Goal: Download file/media

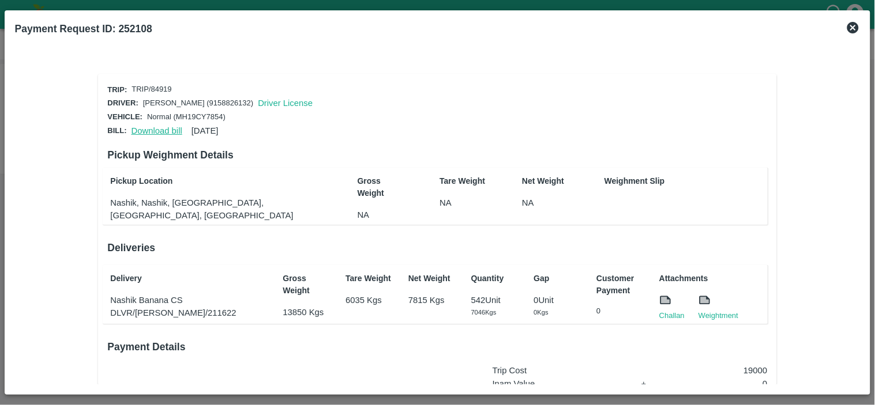
click at [140, 130] on link "Download bill" at bounding box center [156, 130] width 51 height 9
click at [668, 310] on link "Challan" at bounding box center [671, 316] width 25 height 12
click at [147, 126] on link "Download bill" at bounding box center [156, 130] width 51 height 9
click at [668, 313] on link "Challan" at bounding box center [671, 316] width 25 height 12
click at [122, 298] on p "Nashik Banana CS" at bounding box center [190, 300] width 160 height 13
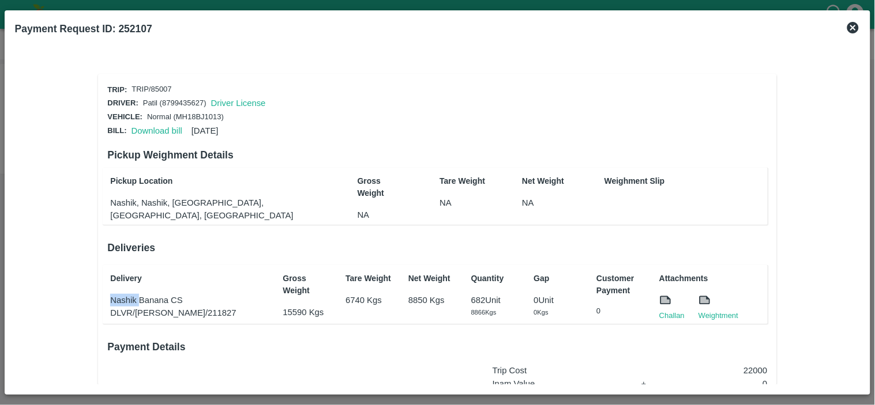
click at [122, 298] on p "Nashik Banana CS" at bounding box center [190, 300] width 160 height 13
copy p "Nashik Banana CS"
click at [744, 365] on p "22000" at bounding box center [722, 370] width 92 height 13
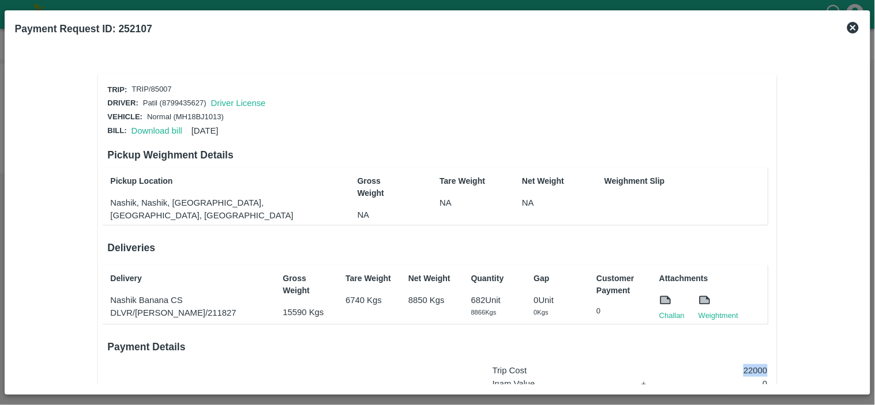
copy p "22000"
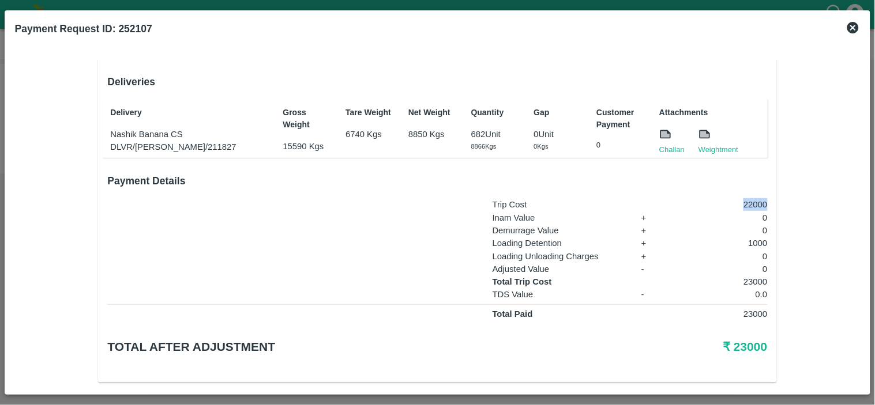
scroll to position [174, 0]
